Goal: Find specific page/section: Find specific page/section

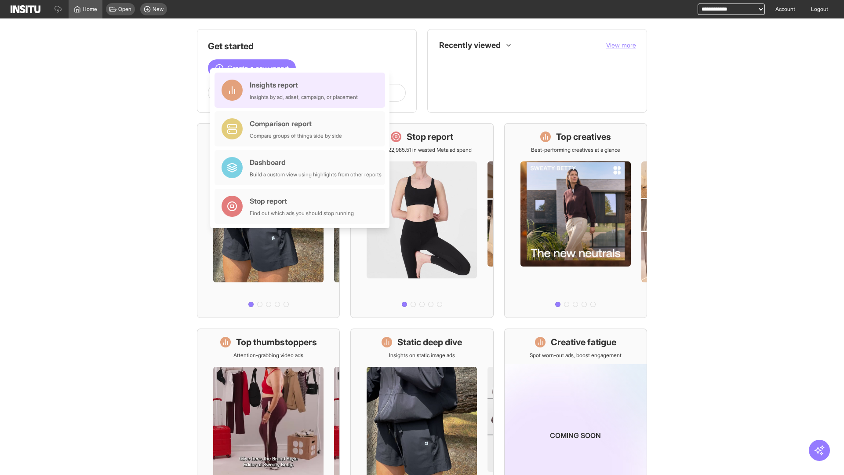
click at [302, 90] on div "Insights report Insights by ad, adset, campaign, or placement" at bounding box center [304, 90] width 108 height 21
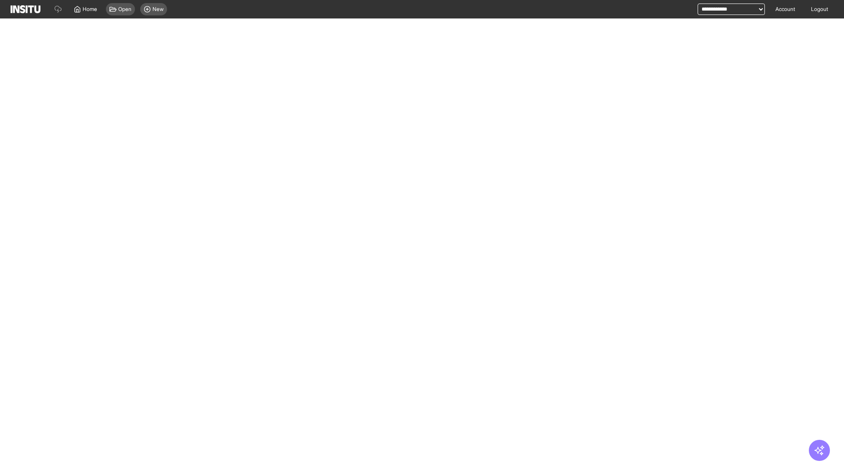
select select "**"
